Goal: Information Seeking & Learning: Learn about a topic

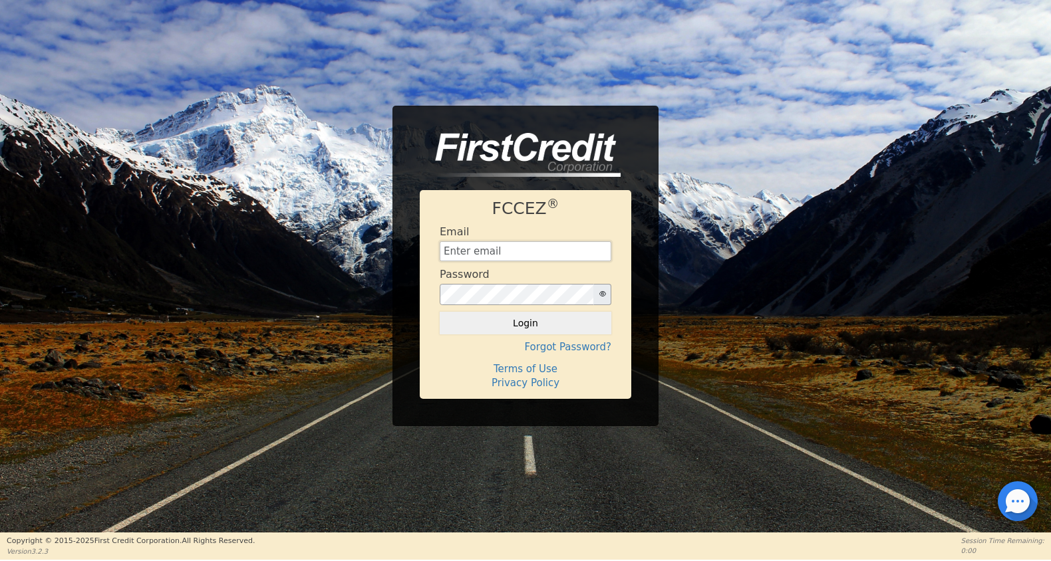
click at [516, 245] on input "text" at bounding box center [526, 251] width 172 height 20
type input "[EMAIL_ADDRESS][DOMAIN_NAME]"
click at [516, 325] on button "Login" at bounding box center [526, 323] width 172 height 23
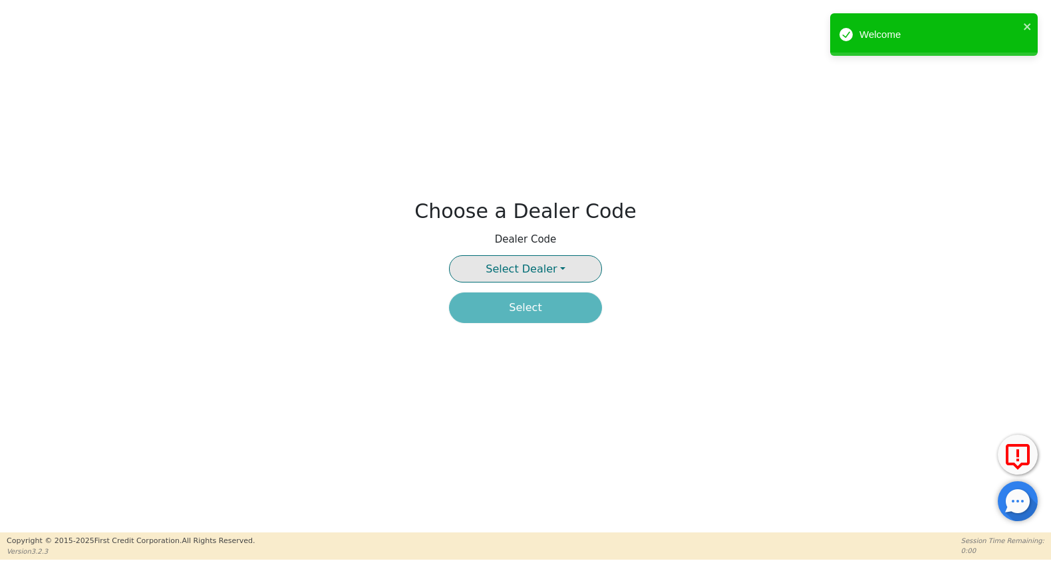
click at [520, 273] on span "Select Dealer" at bounding box center [521, 269] width 71 height 13
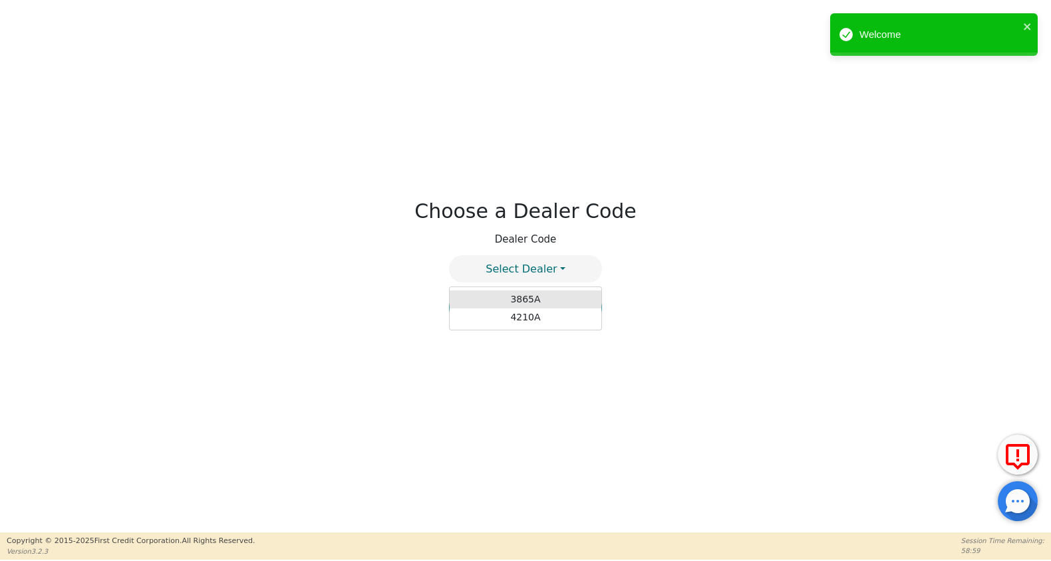
click at [536, 300] on link "3865A" at bounding box center [526, 300] width 152 height 18
click at [537, 318] on button "Select" at bounding box center [525, 308] width 153 height 31
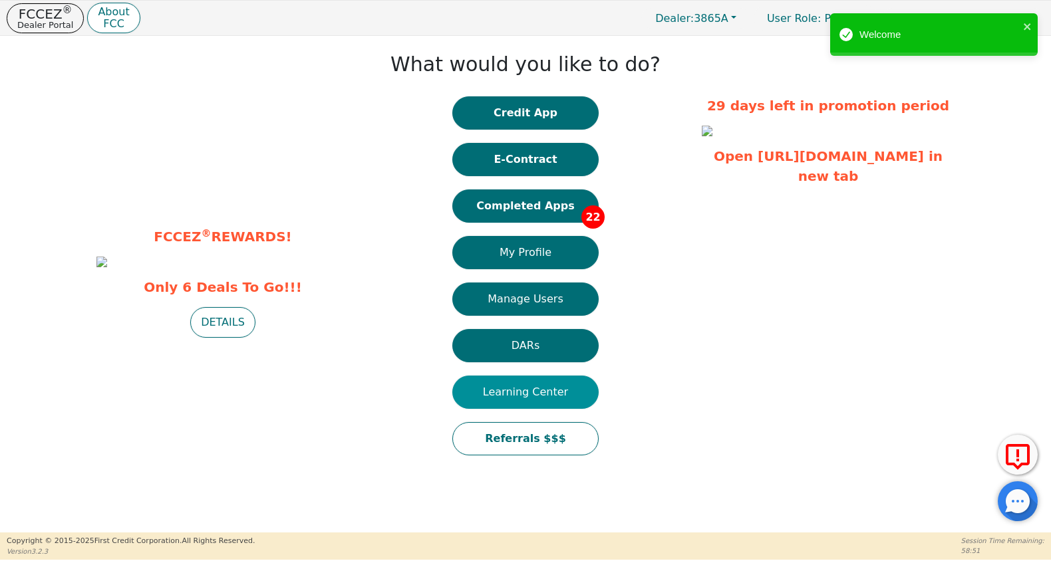
click at [541, 390] on button "Learning Center" at bounding box center [525, 392] width 146 height 33
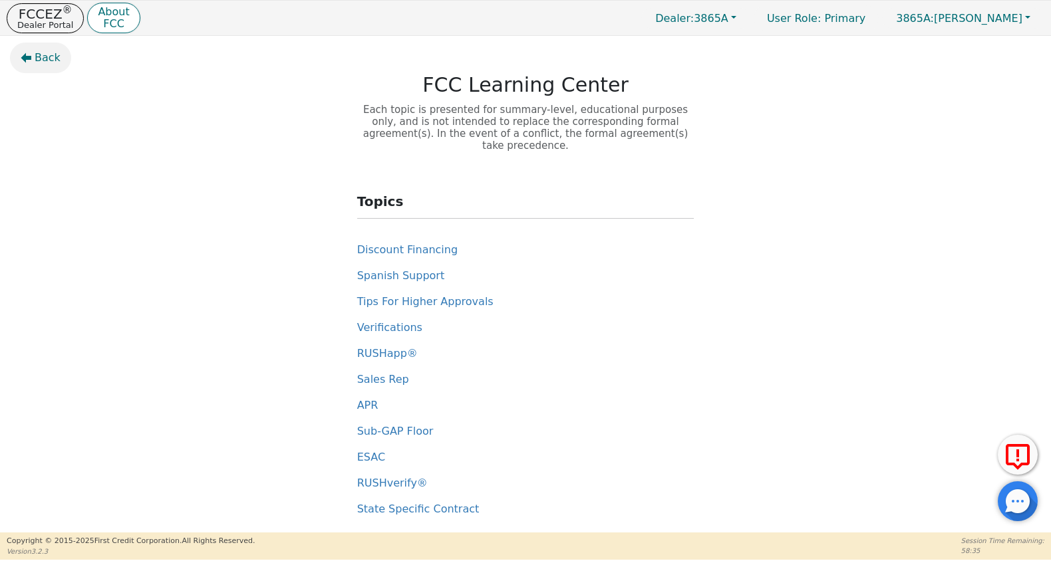
click at [49, 61] on span "Back" at bounding box center [48, 58] width 26 height 16
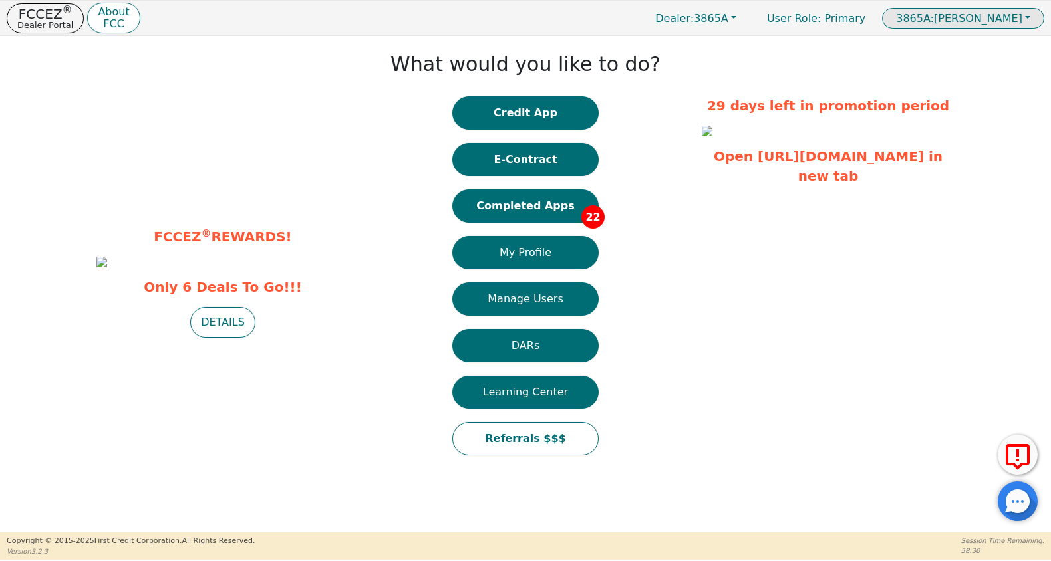
click at [934, 13] on span "3865A:" at bounding box center [915, 18] width 38 height 13
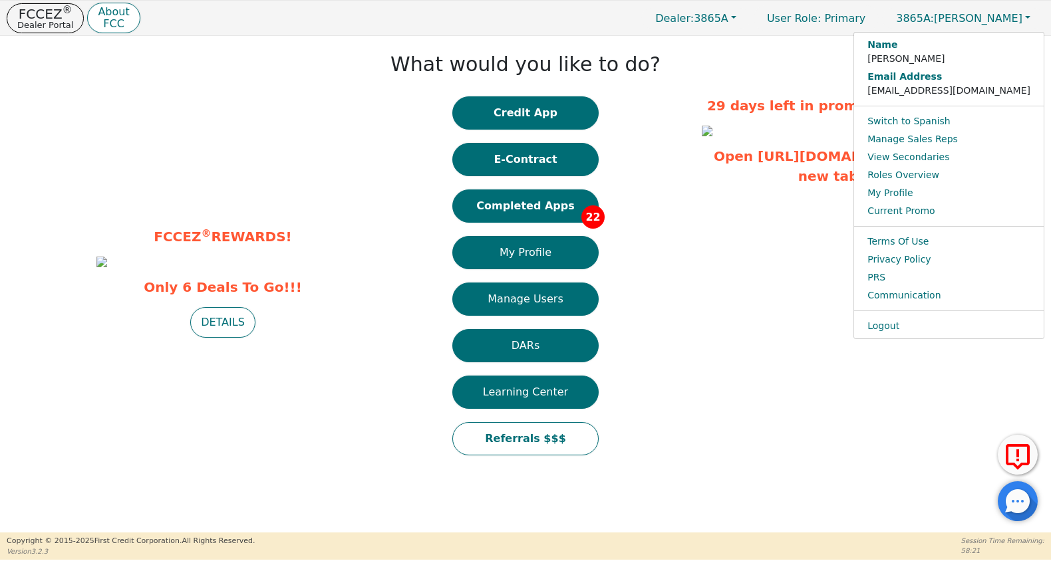
click at [238, 338] on p "Only 6 Deals To Go!!! DETAILS" at bounding box center [222, 307] width 253 height 61
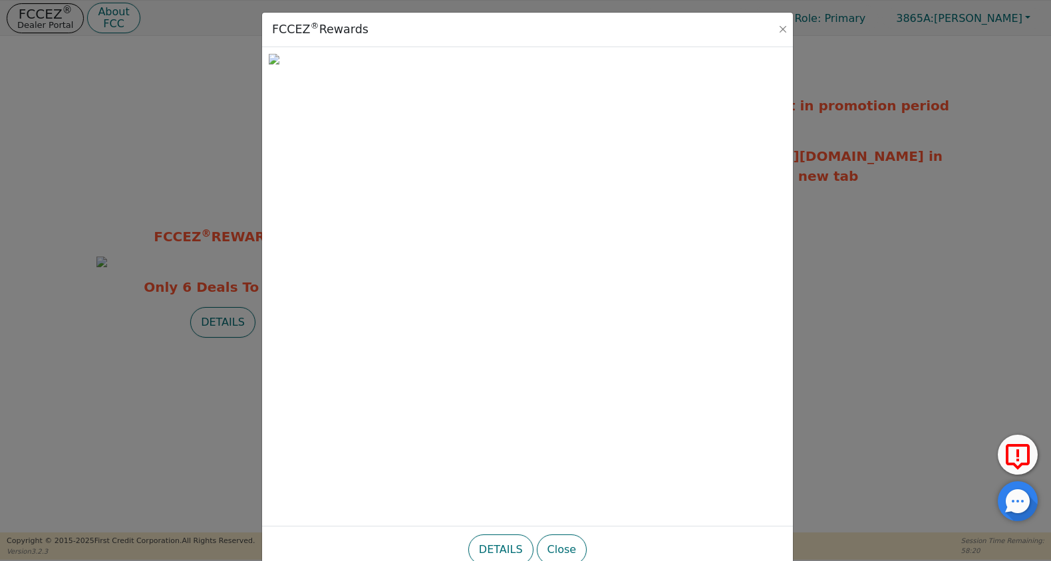
scroll to position [25, 0]
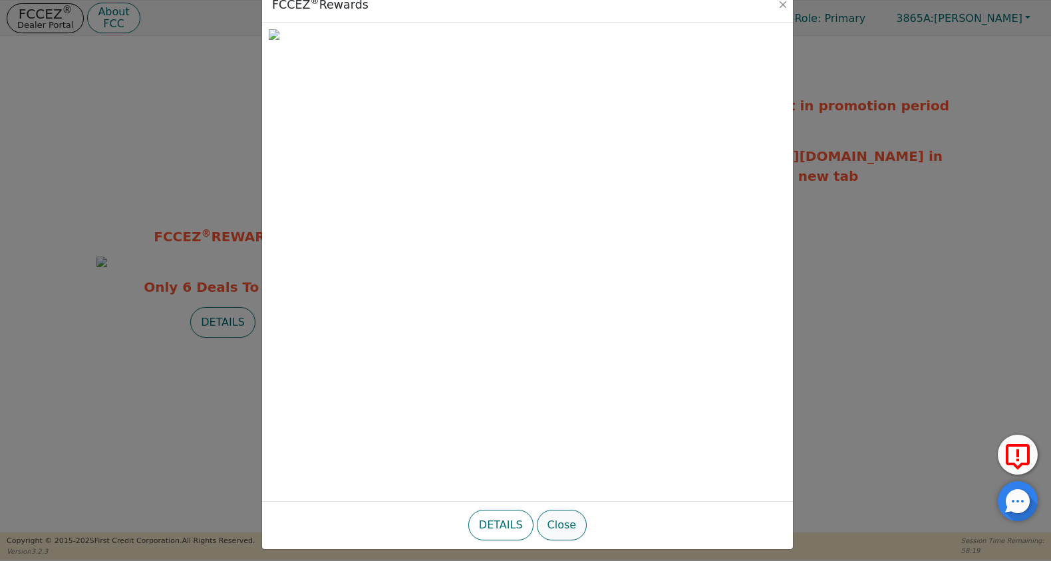
click at [569, 523] on button "Close" at bounding box center [562, 525] width 51 height 31
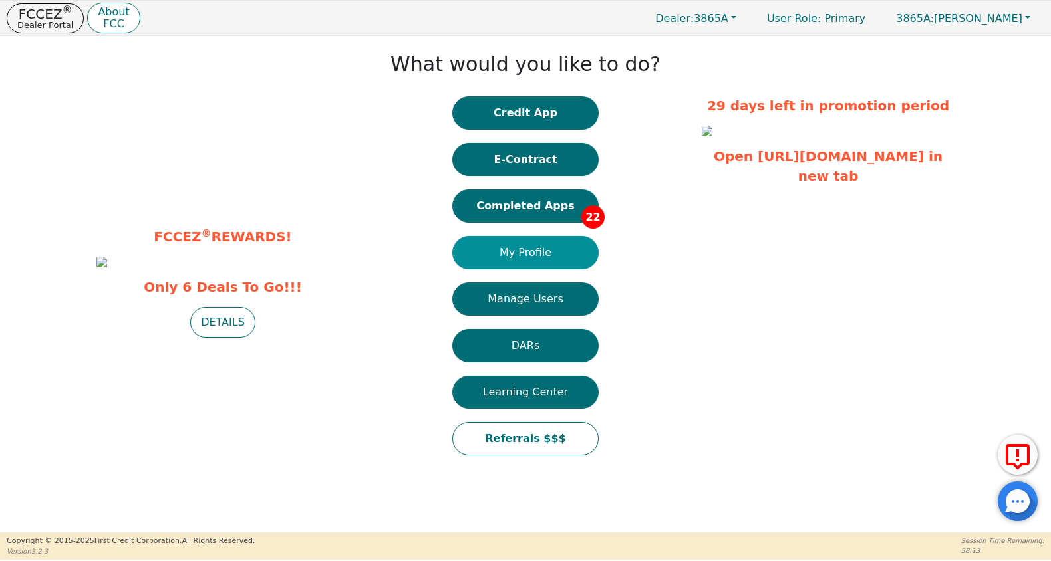
click at [545, 256] on button "My Profile" at bounding box center [525, 252] width 146 height 33
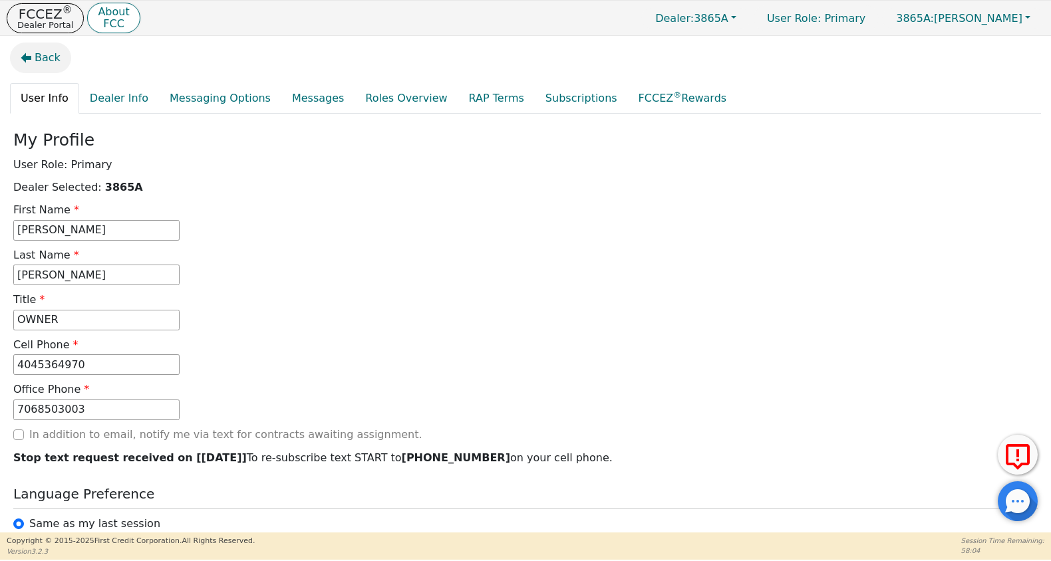
click at [41, 55] on span "Back" at bounding box center [48, 58] width 26 height 16
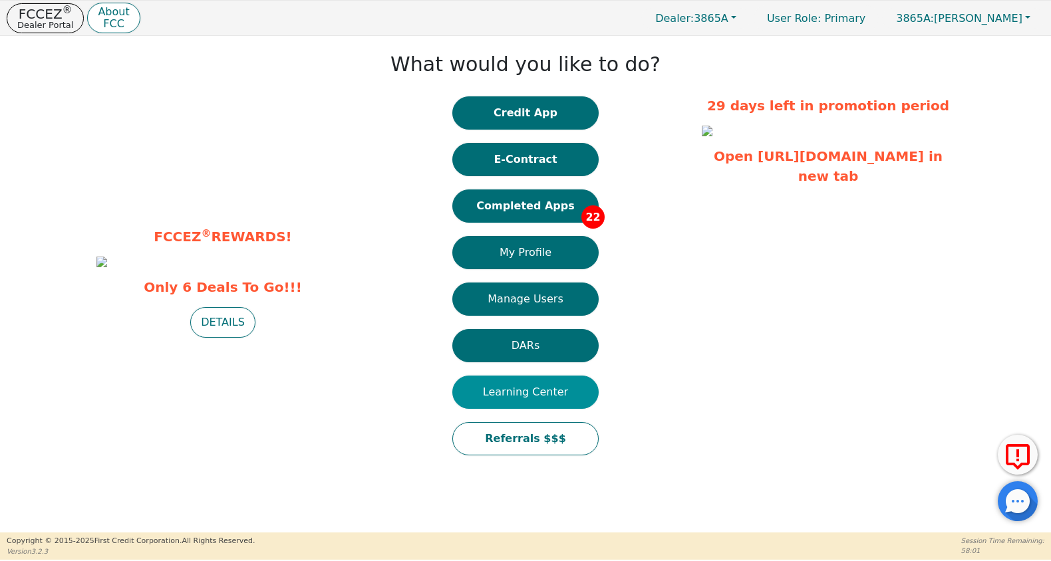
click at [537, 394] on button "Learning Center" at bounding box center [525, 392] width 146 height 33
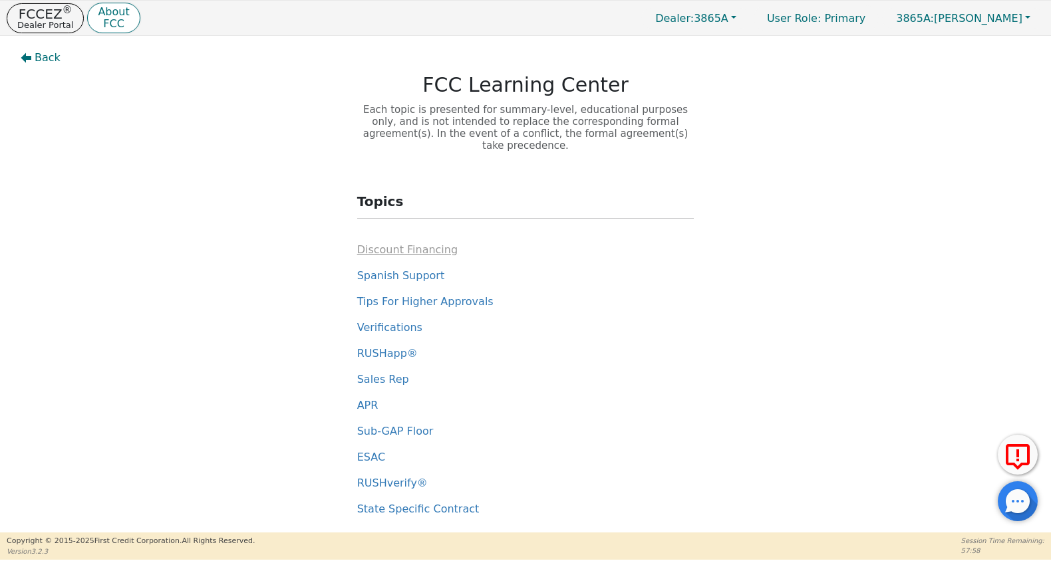
click at [384, 243] on span "Discount Financing" at bounding box center [407, 249] width 100 height 13
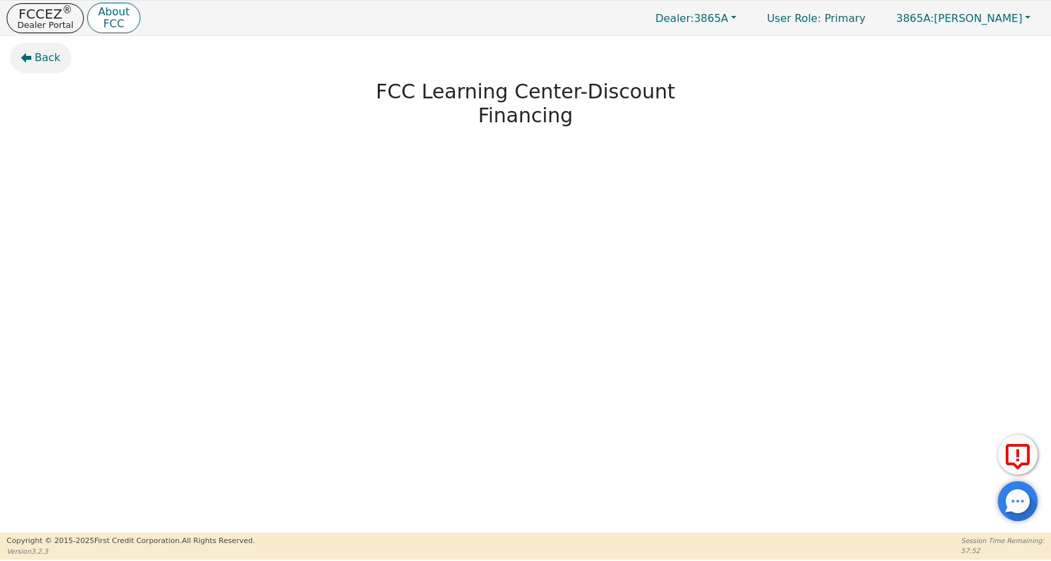
click at [37, 58] on span "Back" at bounding box center [48, 58] width 26 height 16
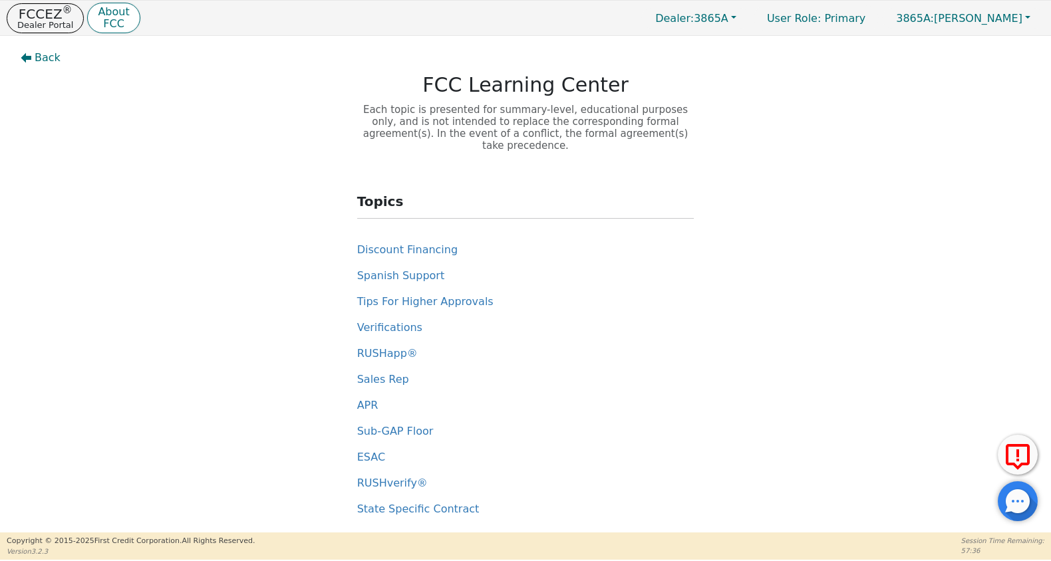
scroll to position [3, 0]
